Goal: Task Accomplishment & Management: Complete application form

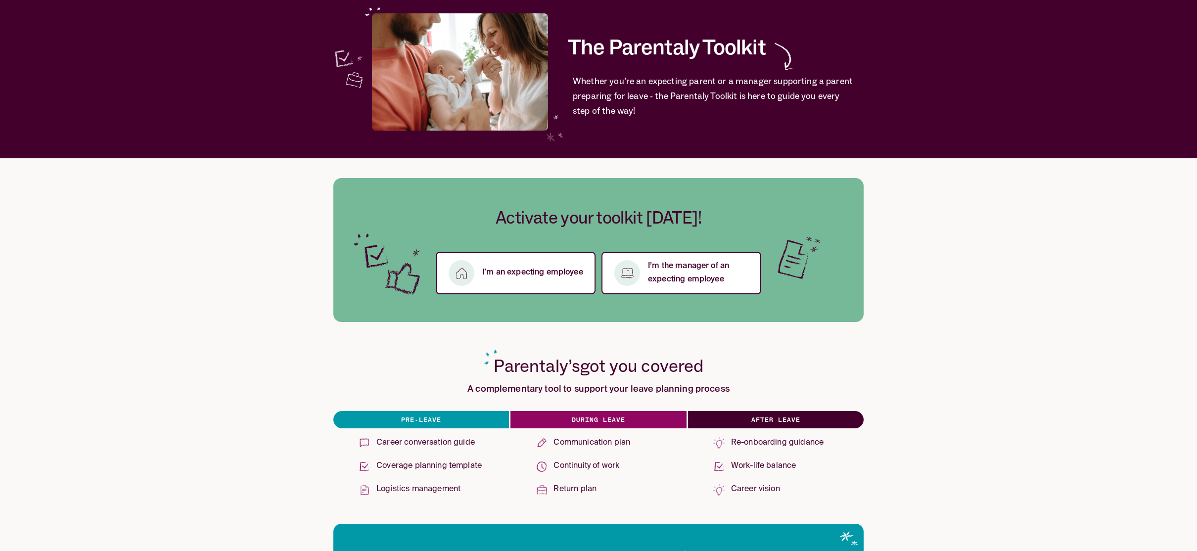
scroll to position [63, 0]
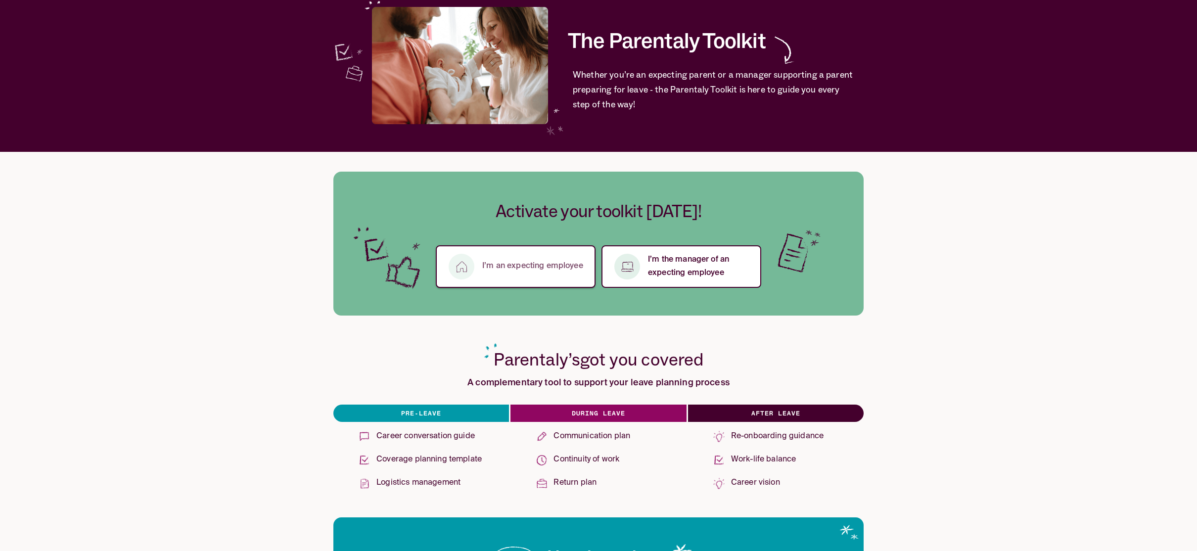
click at [535, 268] on p "I’m an expecting employee" at bounding box center [532, 266] width 101 height 13
